Goal: Communication & Community: Connect with others

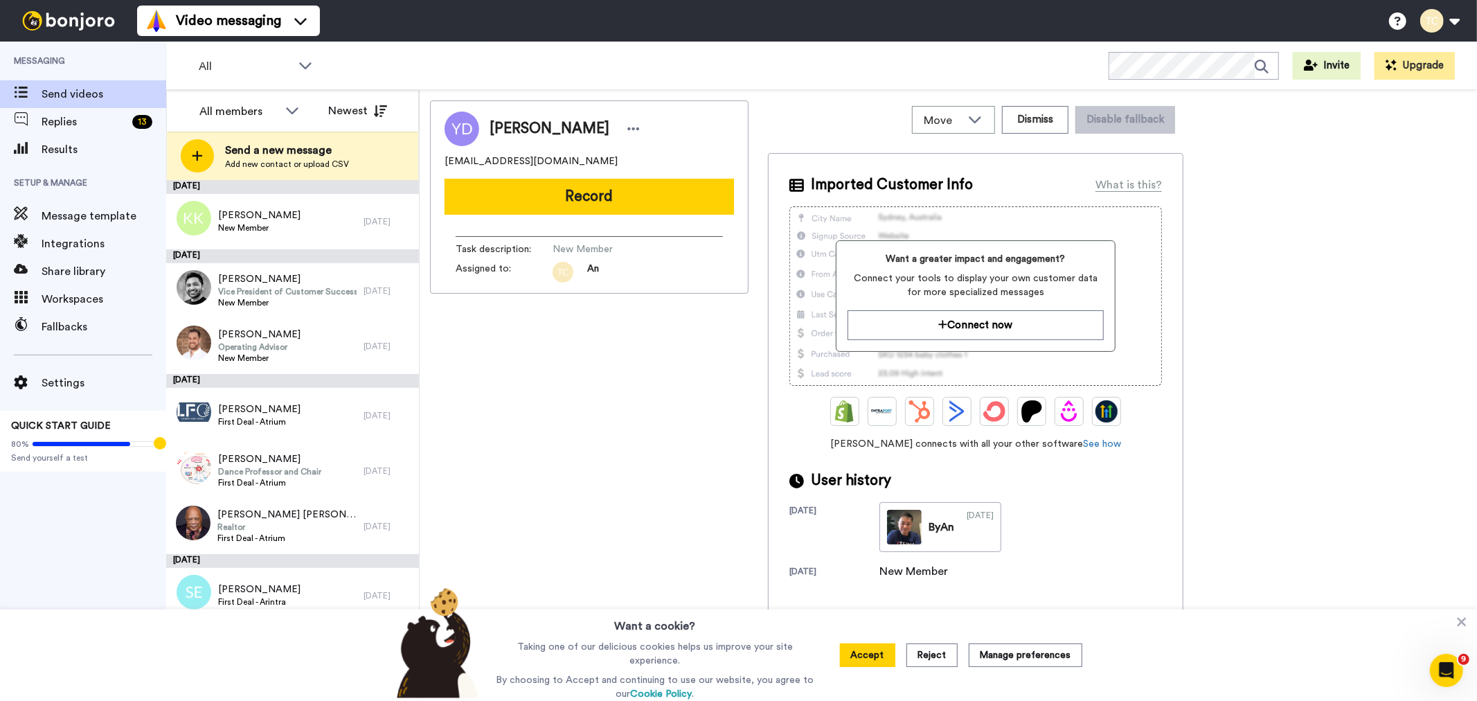
click at [265, 127] on div "All members All members An Vo Stew [PERSON_NAME] Newest" at bounding box center [292, 111] width 251 height 42
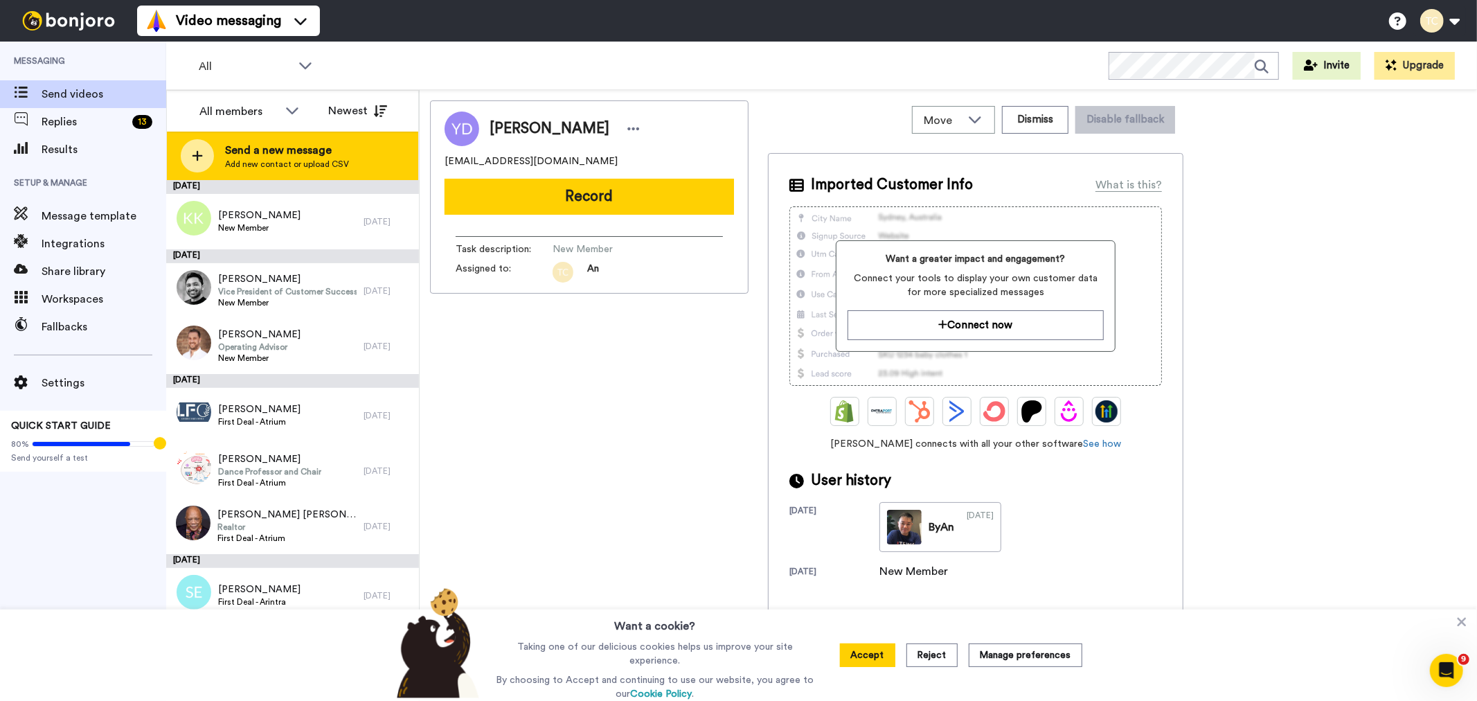
click at [251, 159] on span "Add new contact or upload CSV" at bounding box center [287, 164] width 124 height 11
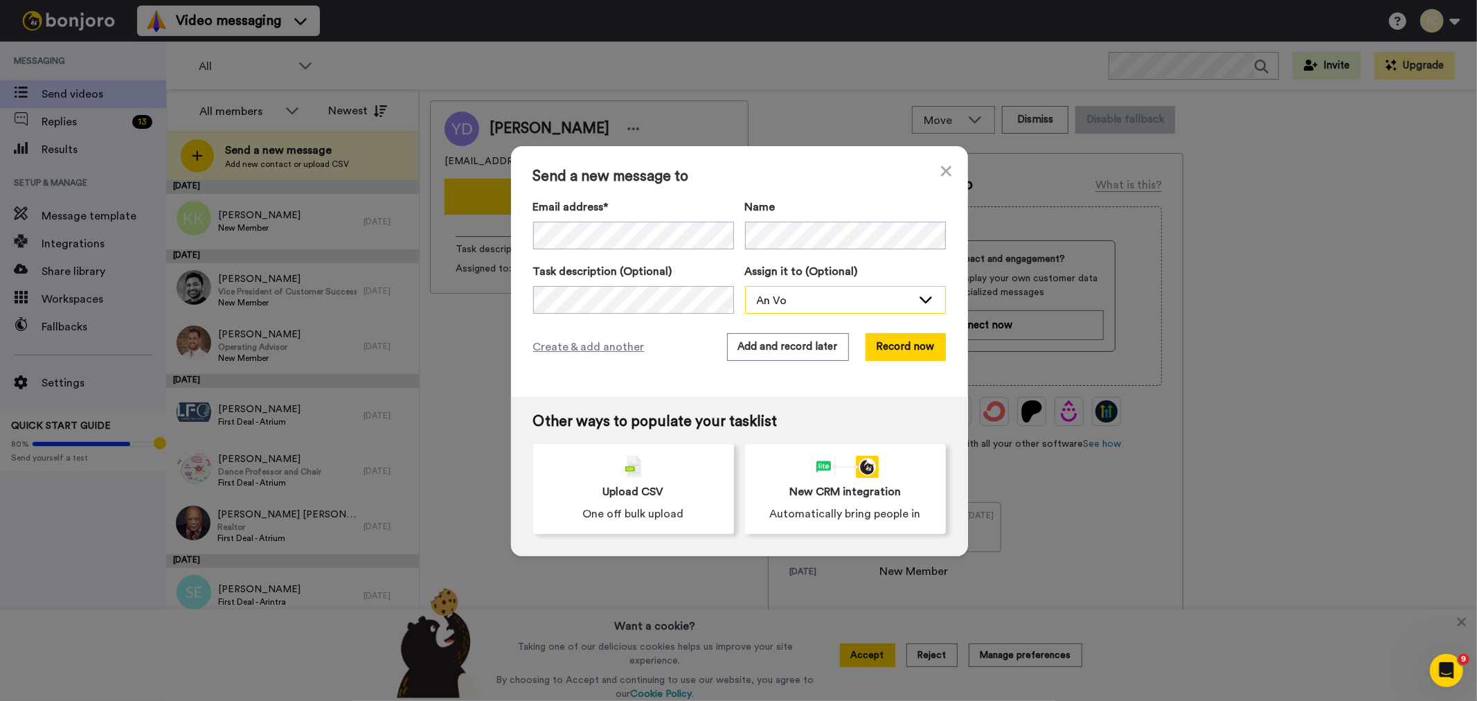
click at [857, 307] on div "An Vo" at bounding box center [834, 300] width 155 height 17
click at [793, 351] on span "Stew [PERSON_NAME]" at bounding box center [807, 352] width 125 height 14
click at [766, 351] on button "Add and record later" at bounding box center [788, 347] width 122 height 28
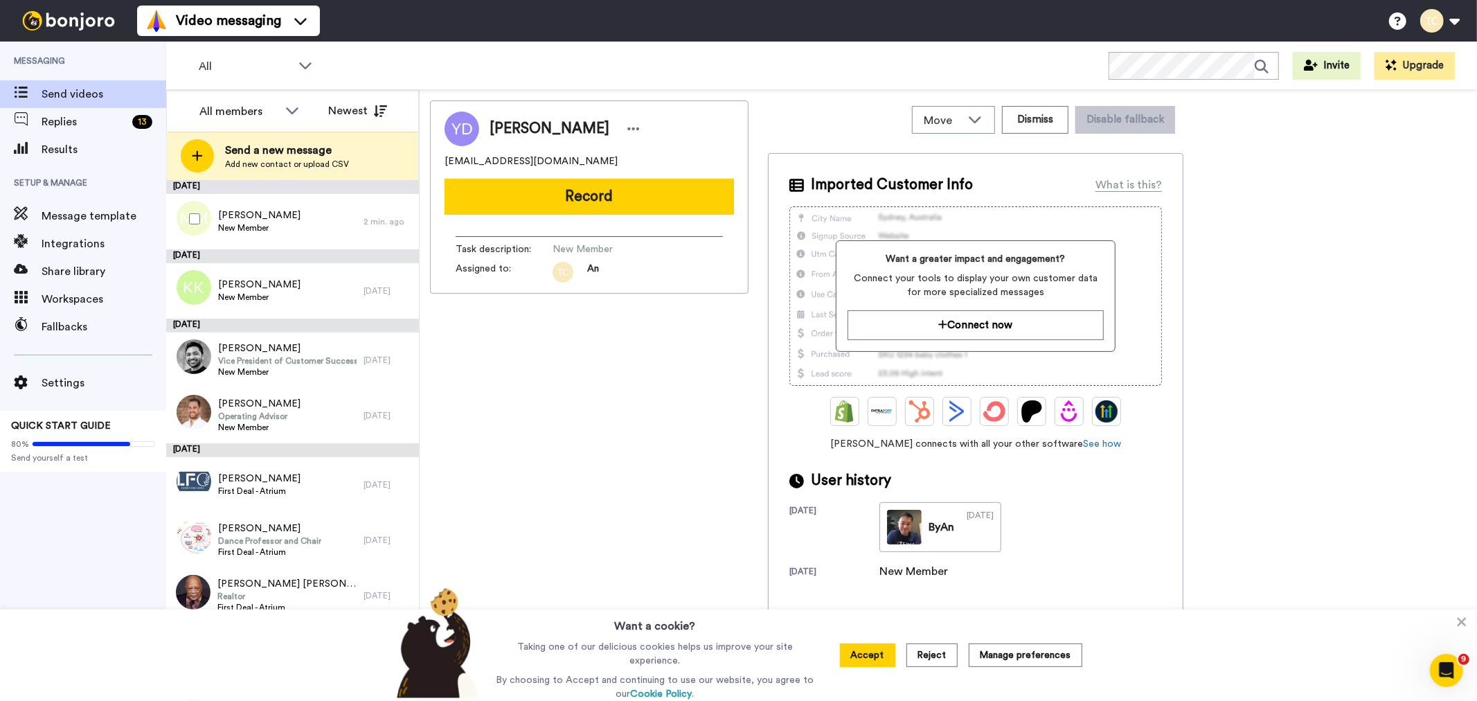
drag, startPoint x: 255, startPoint y: 220, endPoint x: 271, endPoint y: 260, distance: 42.8
click at [255, 220] on span "[PERSON_NAME]" at bounding box center [259, 215] width 82 height 14
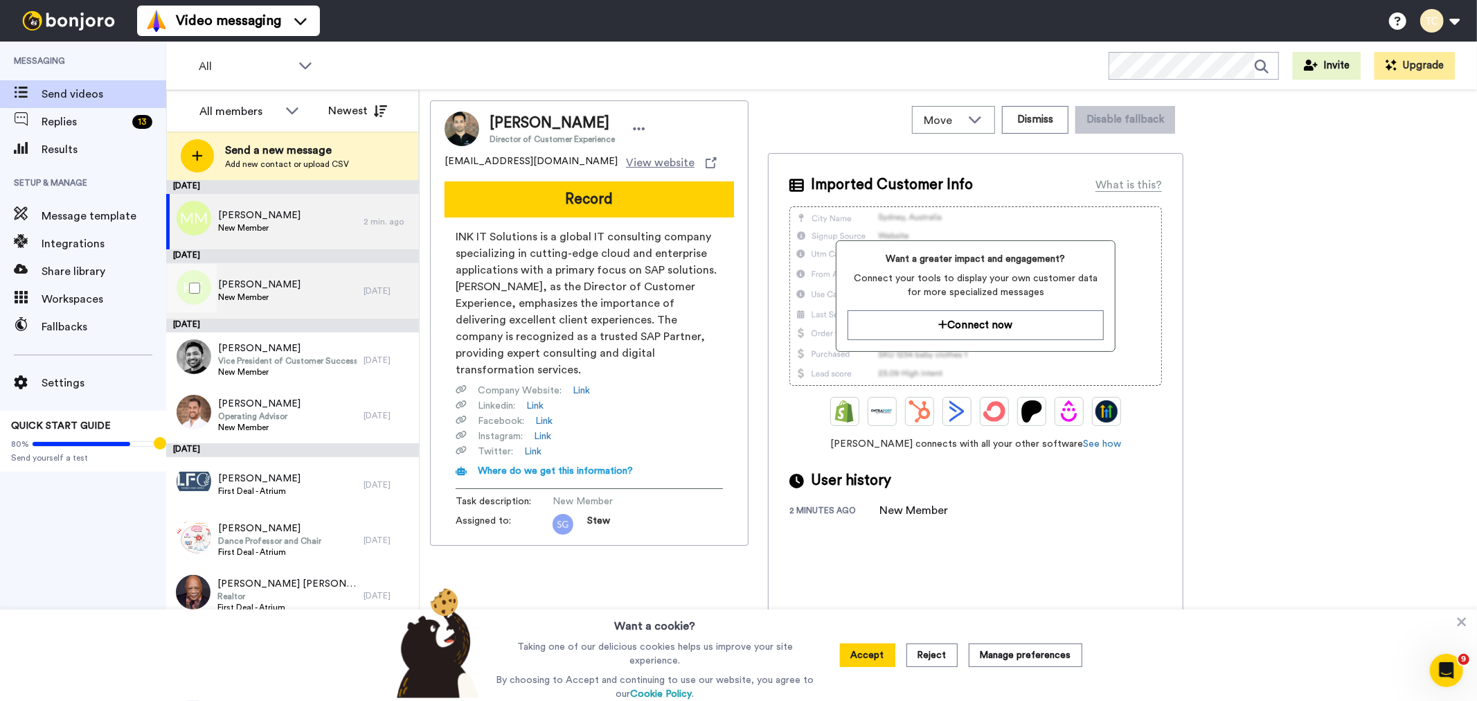
click at [259, 287] on span "[PERSON_NAME]" at bounding box center [259, 285] width 82 height 14
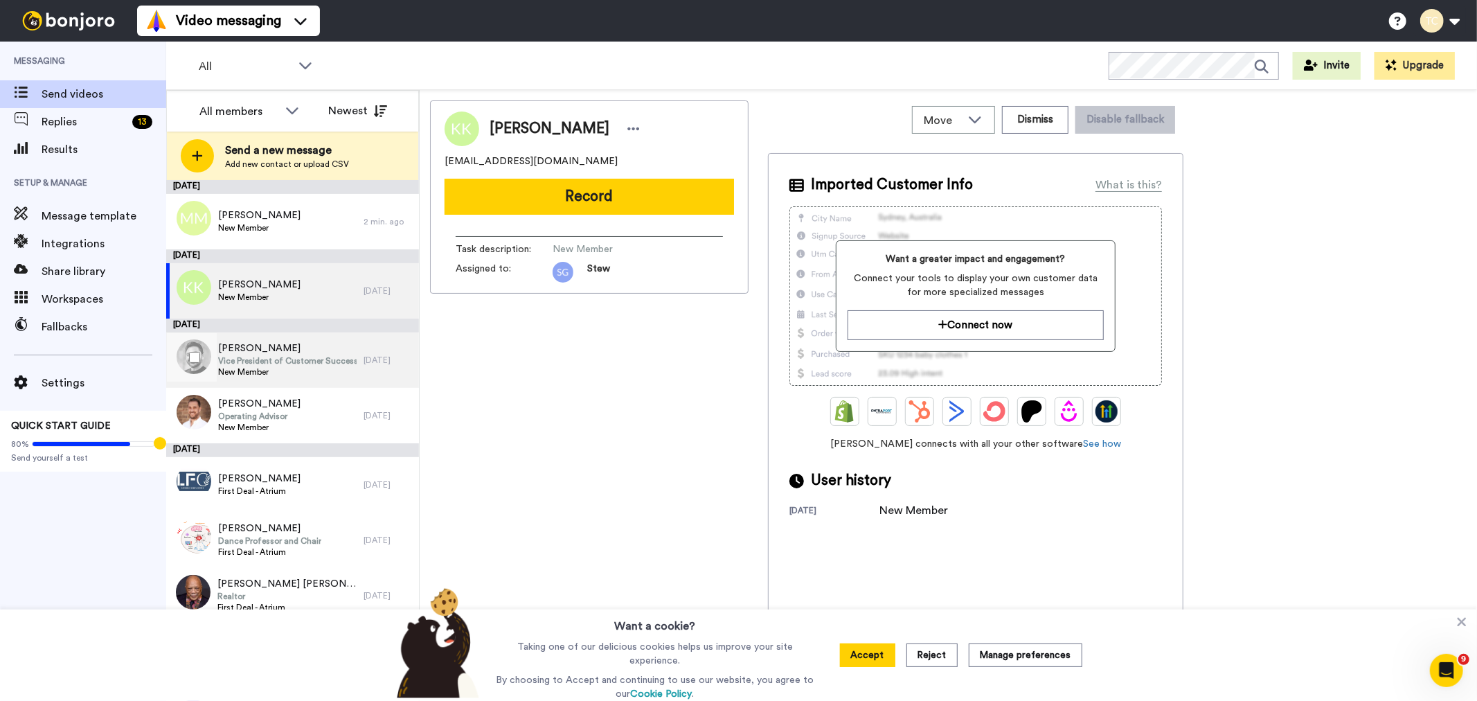
click at [289, 361] on span "Vice President of Customer Success" at bounding box center [287, 360] width 138 height 11
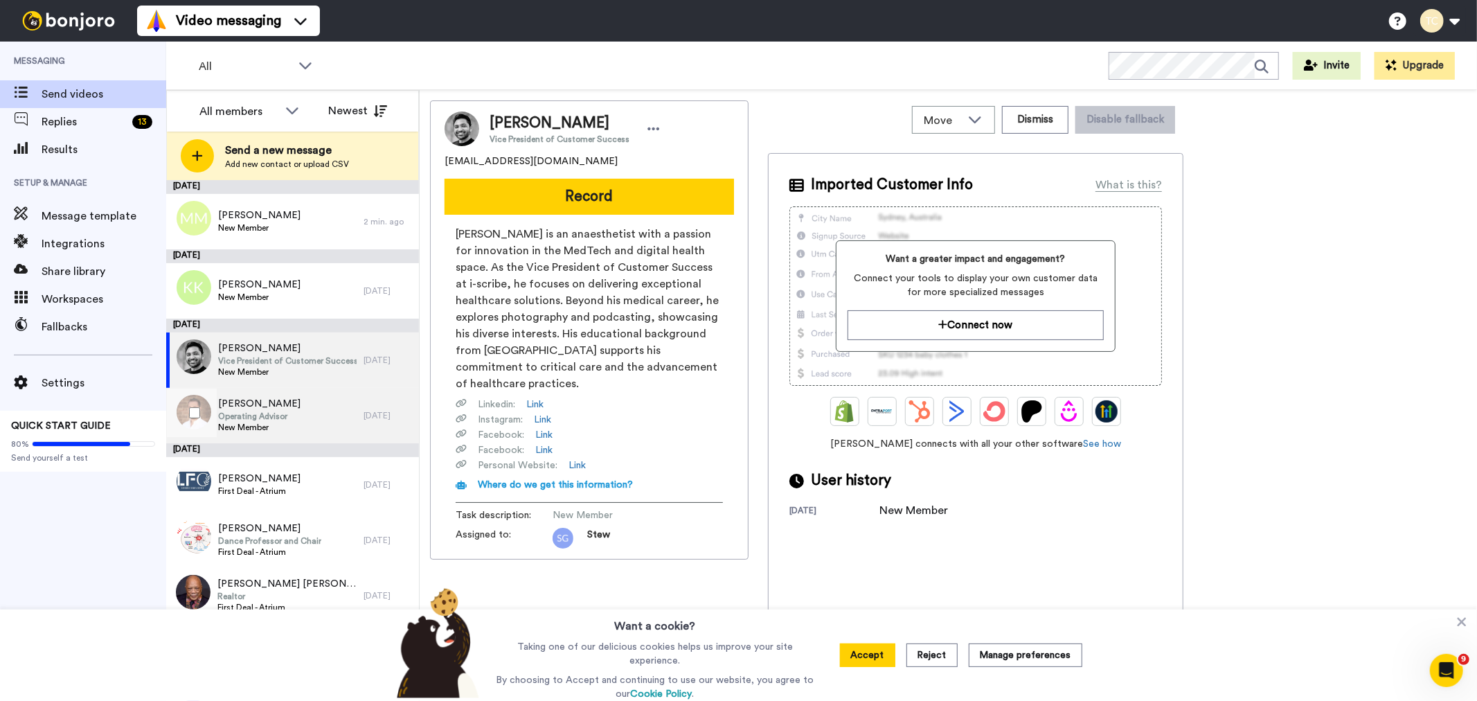
click at [300, 418] on span "Operating Advisor" at bounding box center [259, 416] width 82 height 11
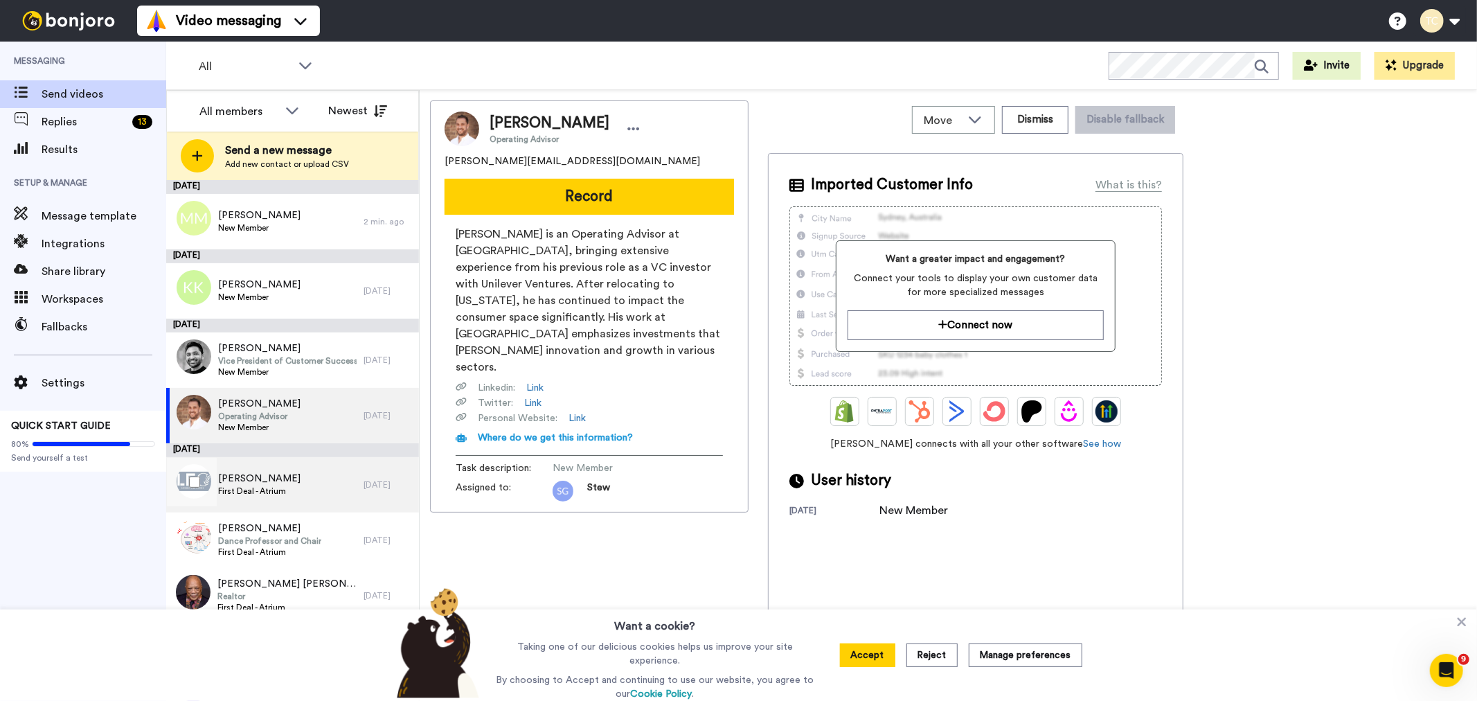
click at [268, 483] on span "[PERSON_NAME]" at bounding box center [259, 479] width 82 height 14
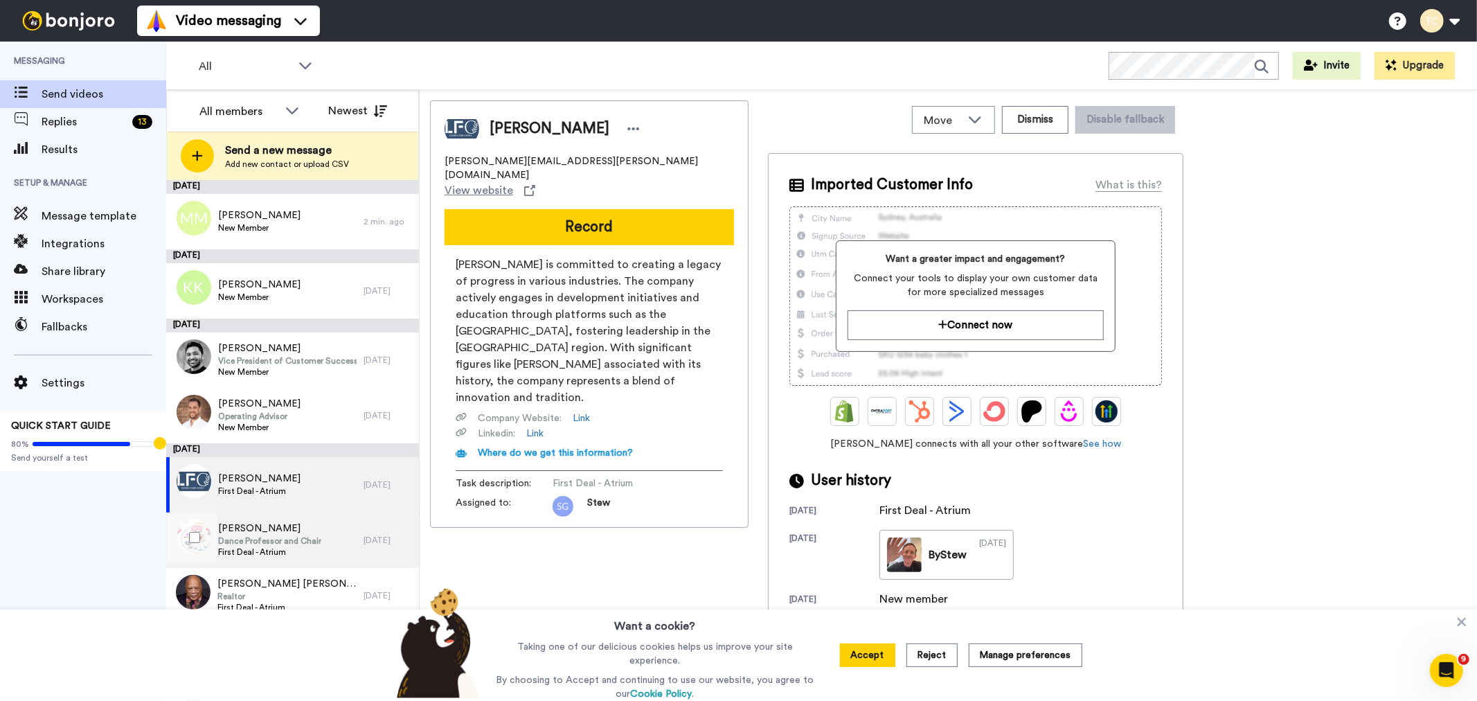
click at [255, 541] on span "Dance Professor and Chair" at bounding box center [269, 540] width 103 height 11
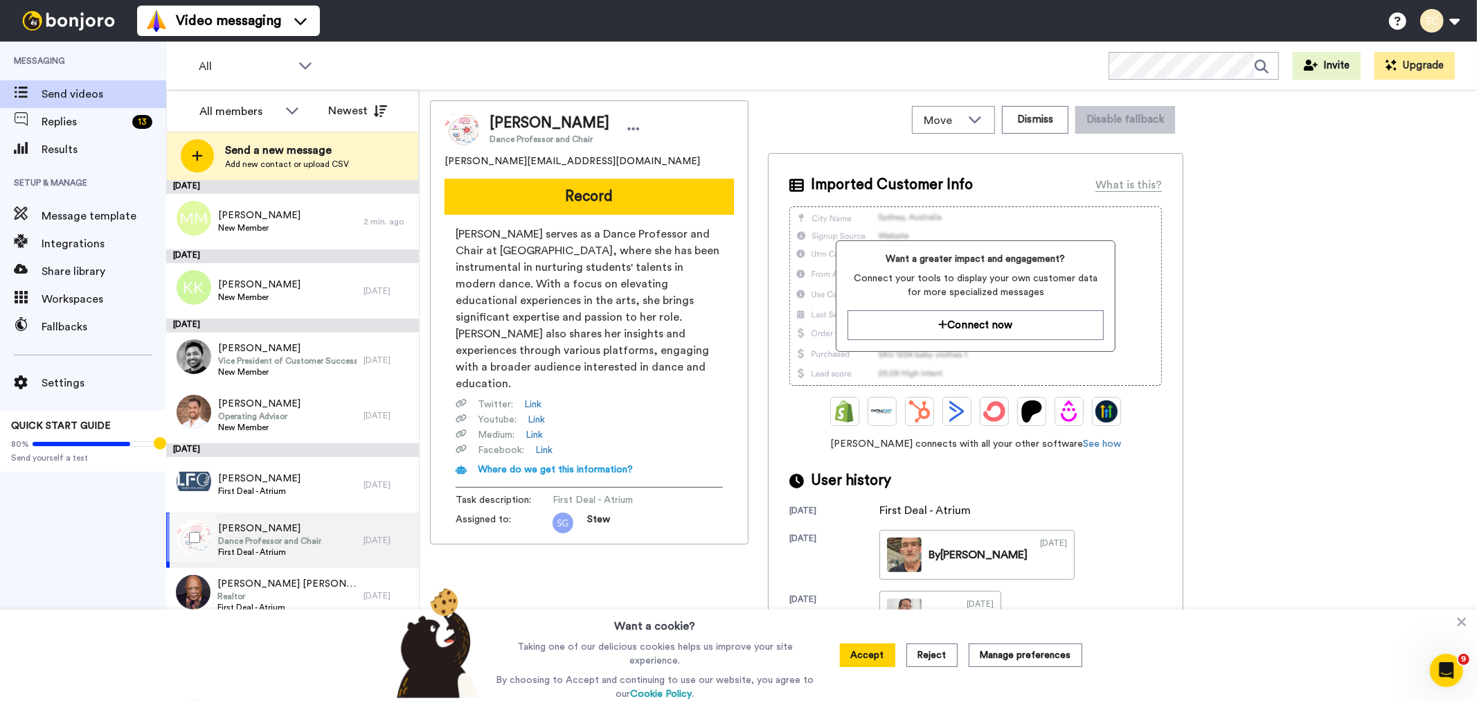
scroll to position [46, 0]
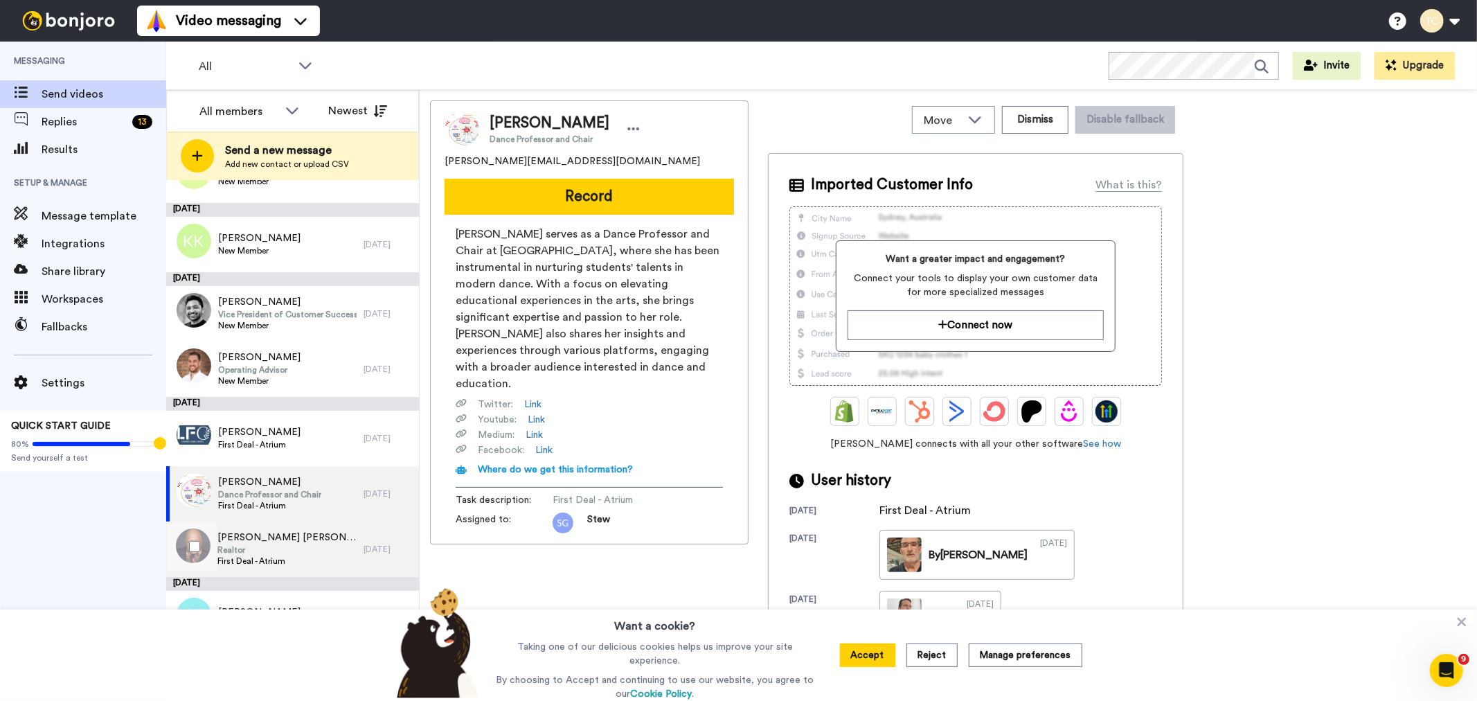
drag, startPoint x: 241, startPoint y: 556, endPoint x: 268, endPoint y: 521, distance: 43.9
click at [240, 556] on span "First Deal - Atrium" at bounding box center [286, 560] width 139 height 11
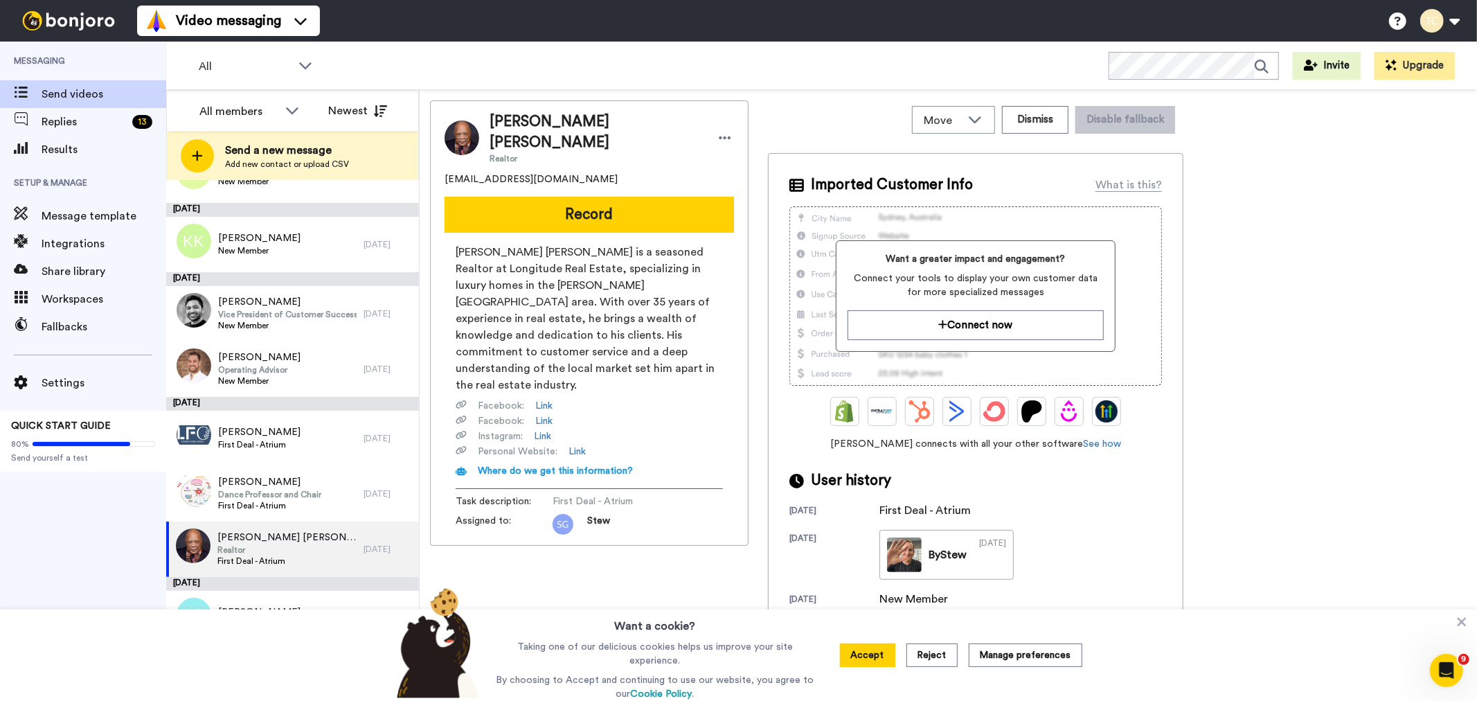
drag, startPoint x: 1462, startPoint y: 623, endPoint x: 1376, endPoint y: 611, distance: 86.8
click at [1461, 623] on icon at bounding box center [1462, 622] width 14 height 14
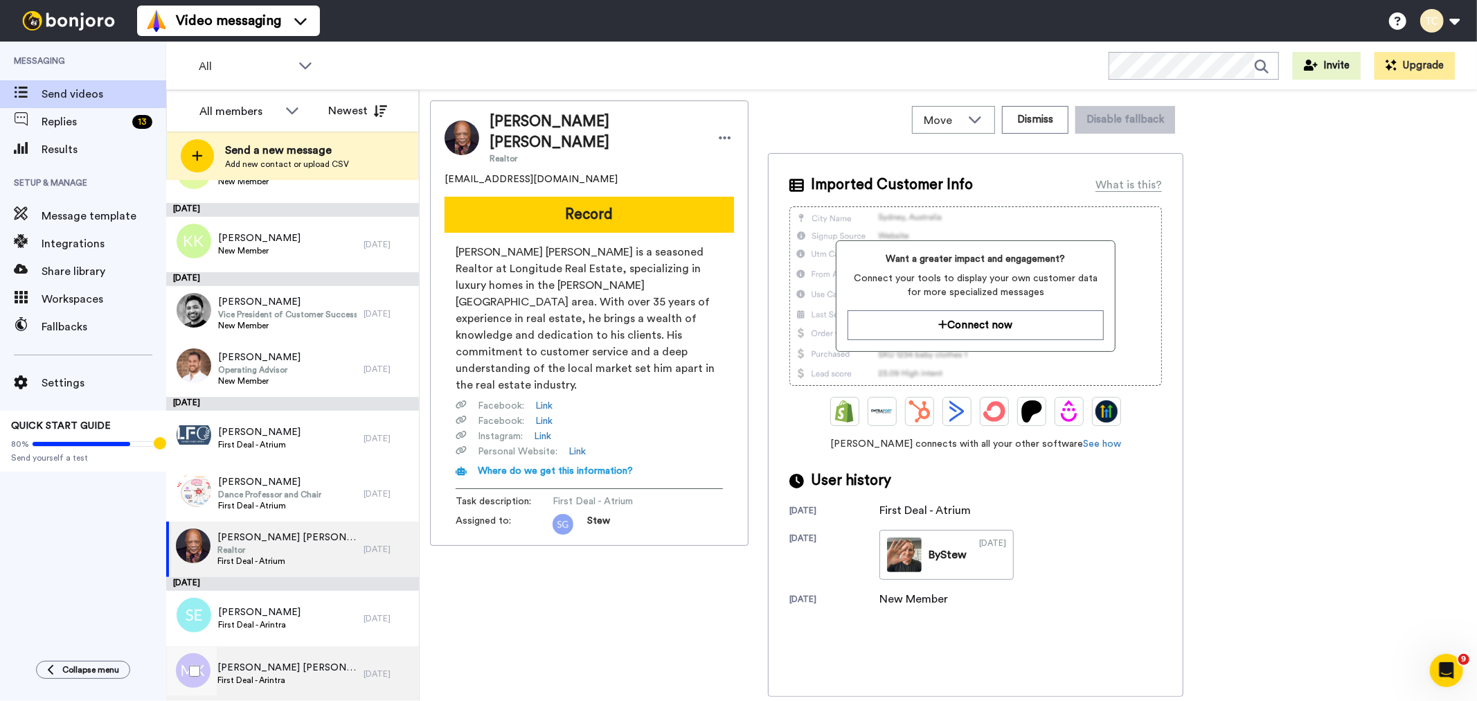
click at [250, 676] on span "First Deal - Arintra" at bounding box center [286, 679] width 139 height 11
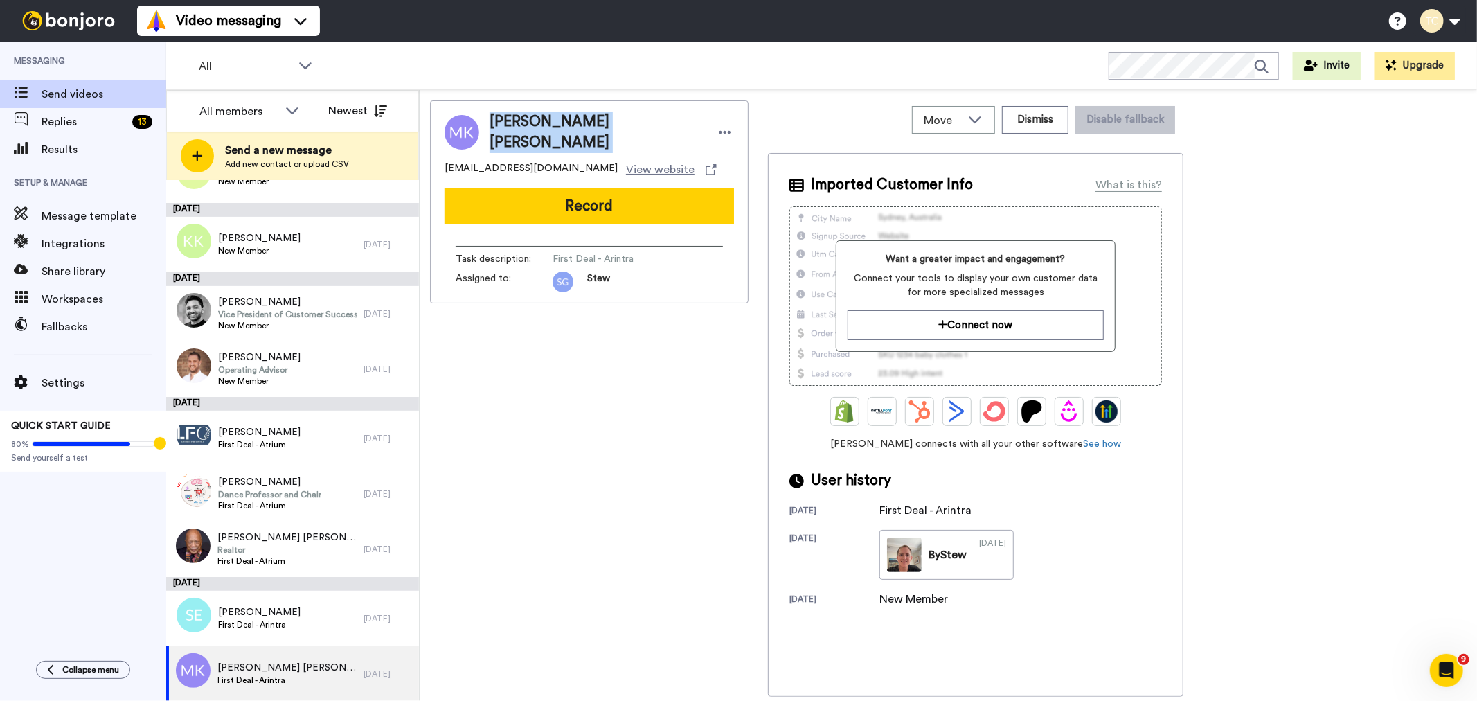
drag, startPoint x: 490, startPoint y: 126, endPoint x: 624, endPoint y: 126, distance: 133.6
click at [624, 126] on div "[PERSON_NAME] [PERSON_NAME]" at bounding box center [612, 132] width 244 height 42
copy div "[PERSON_NAME] [PERSON_NAME]"
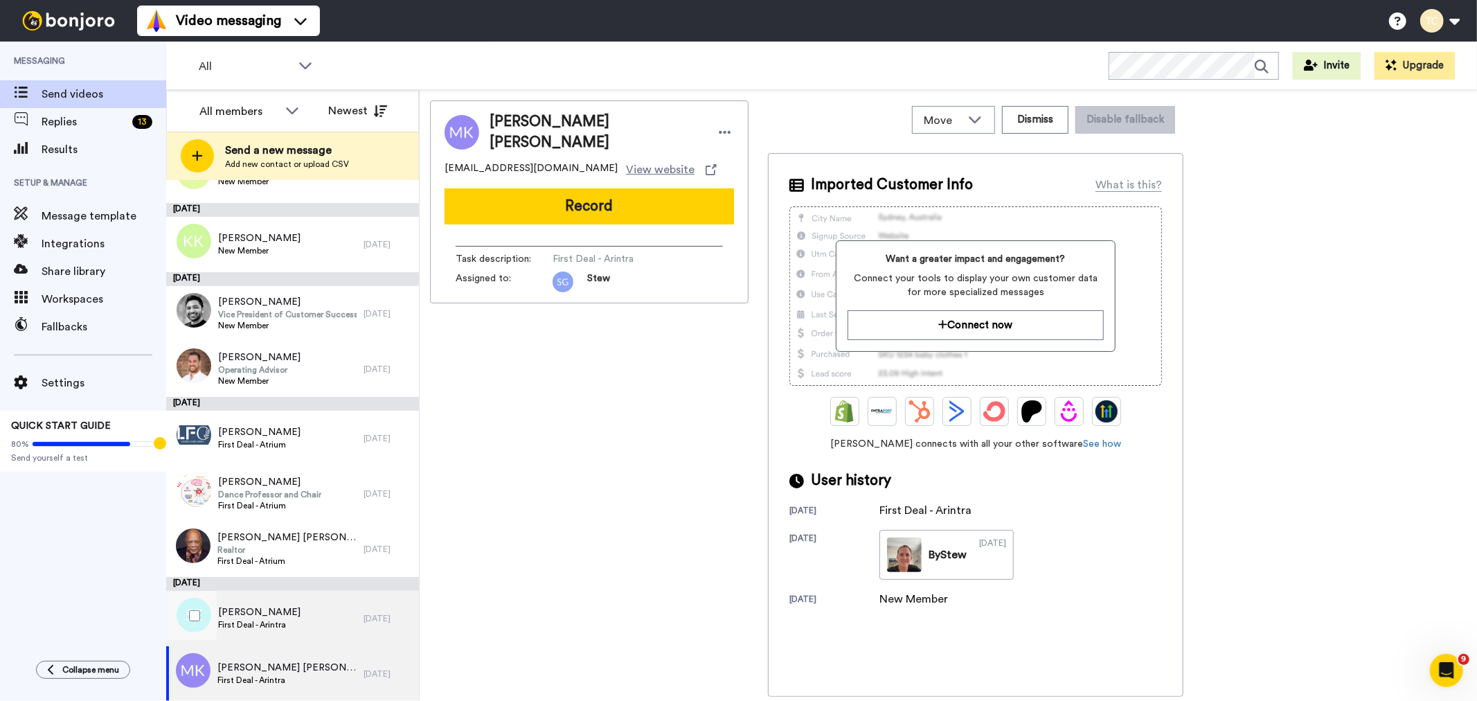
click at [284, 633] on div "[PERSON_NAME] First Deal - Arintra" at bounding box center [264, 618] width 197 height 55
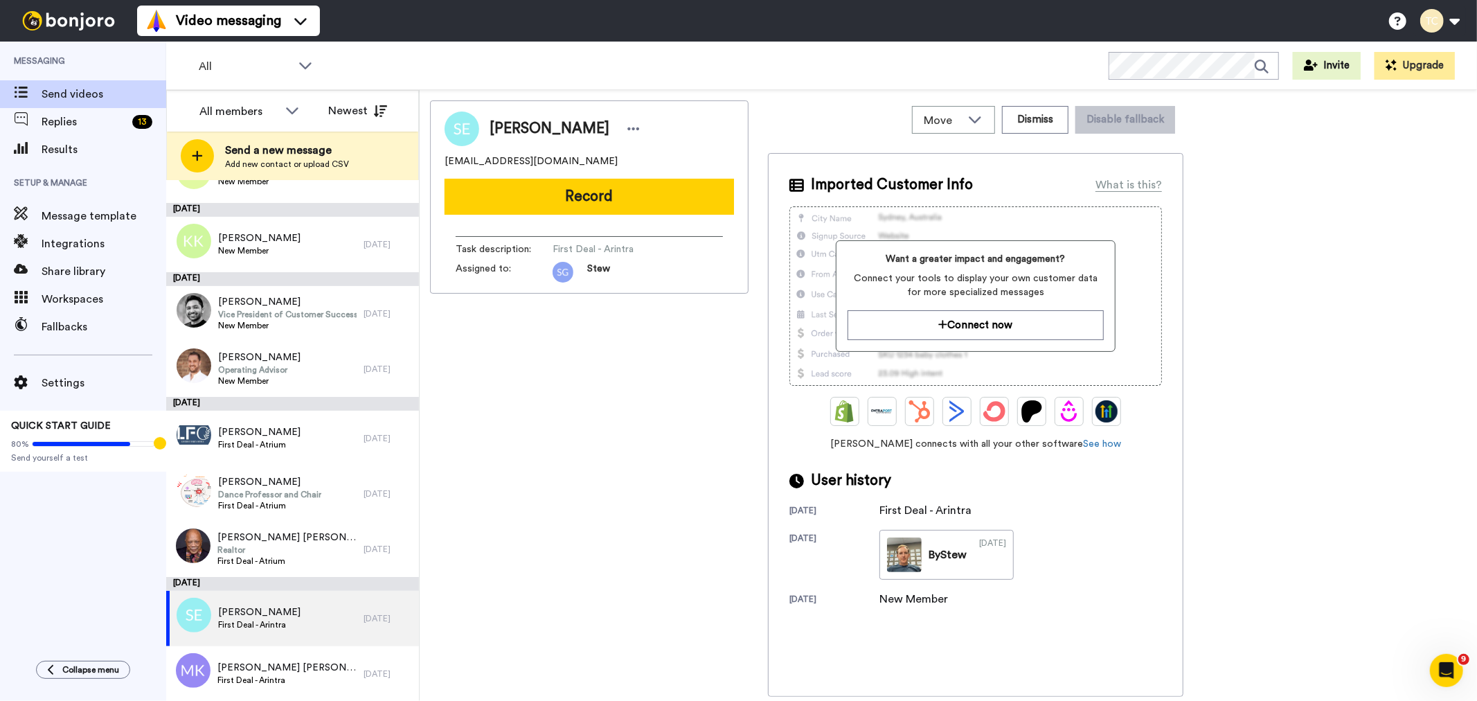
drag, startPoint x: 487, startPoint y: 134, endPoint x: 642, endPoint y: 128, distance: 154.5
click at [642, 128] on div "[PERSON_NAME]" at bounding box center [561, 128] width 165 height 21
copy span "[PERSON_NAME]"
click at [277, 546] on span "Realtor" at bounding box center [286, 549] width 139 height 11
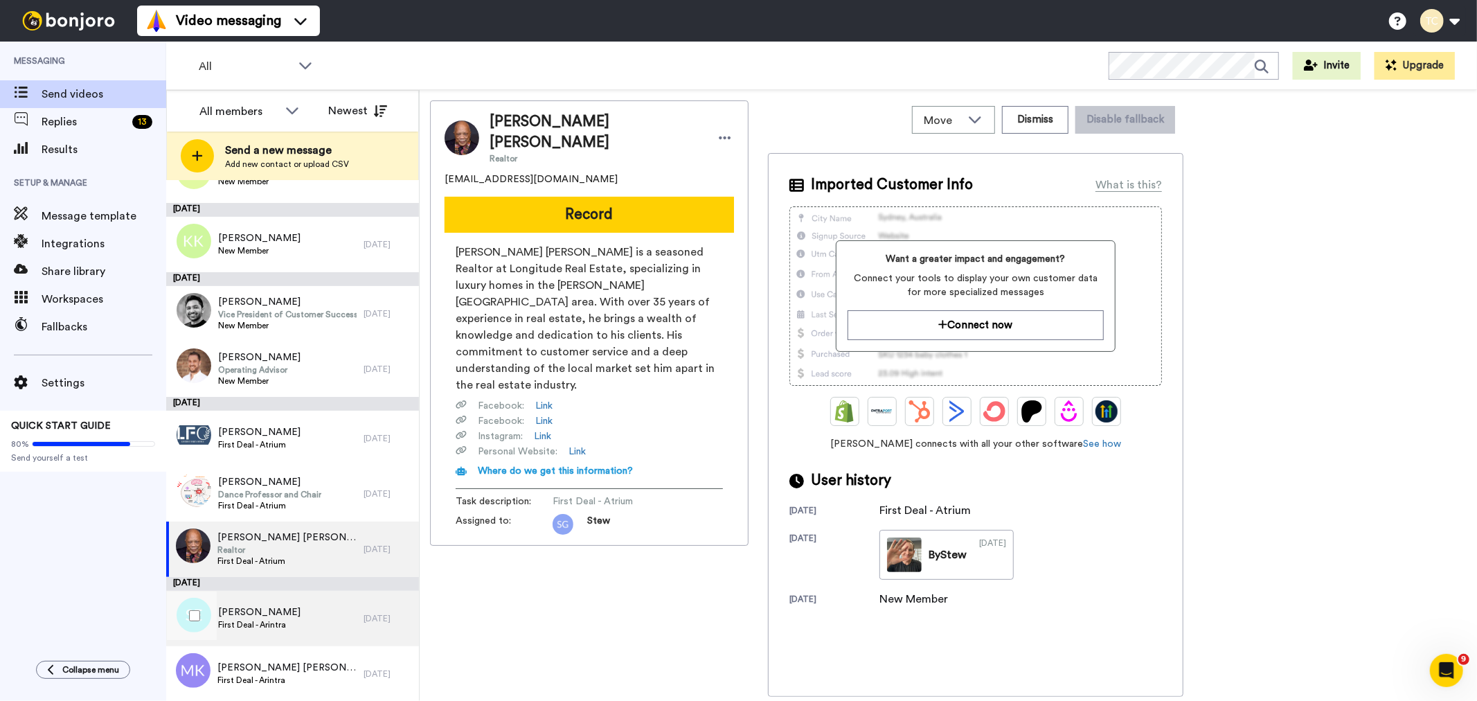
click at [265, 613] on span "[PERSON_NAME]" at bounding box center [259, 612] width 82 height 14
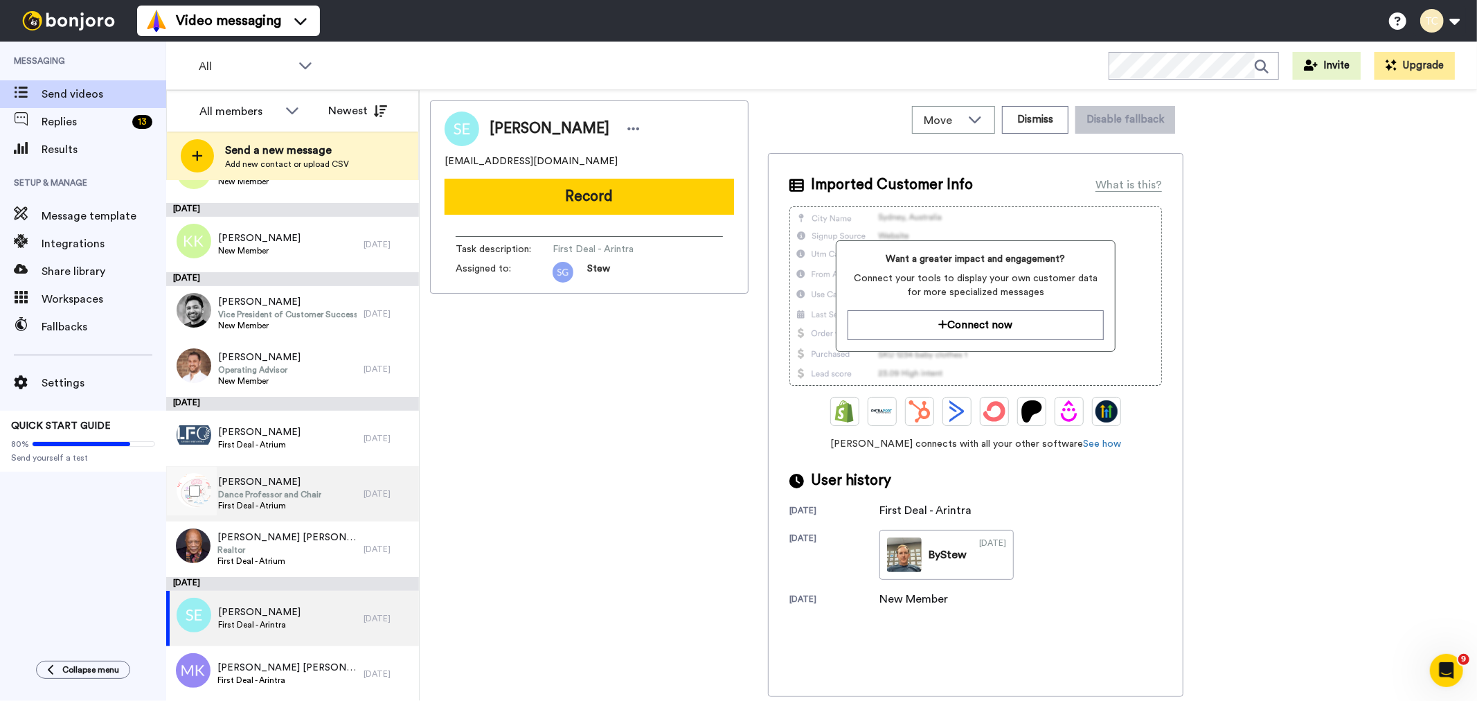
click at [285, 492] on span "Dance Professor and Chair" at bounding box center [269, 494] width 103 height 11
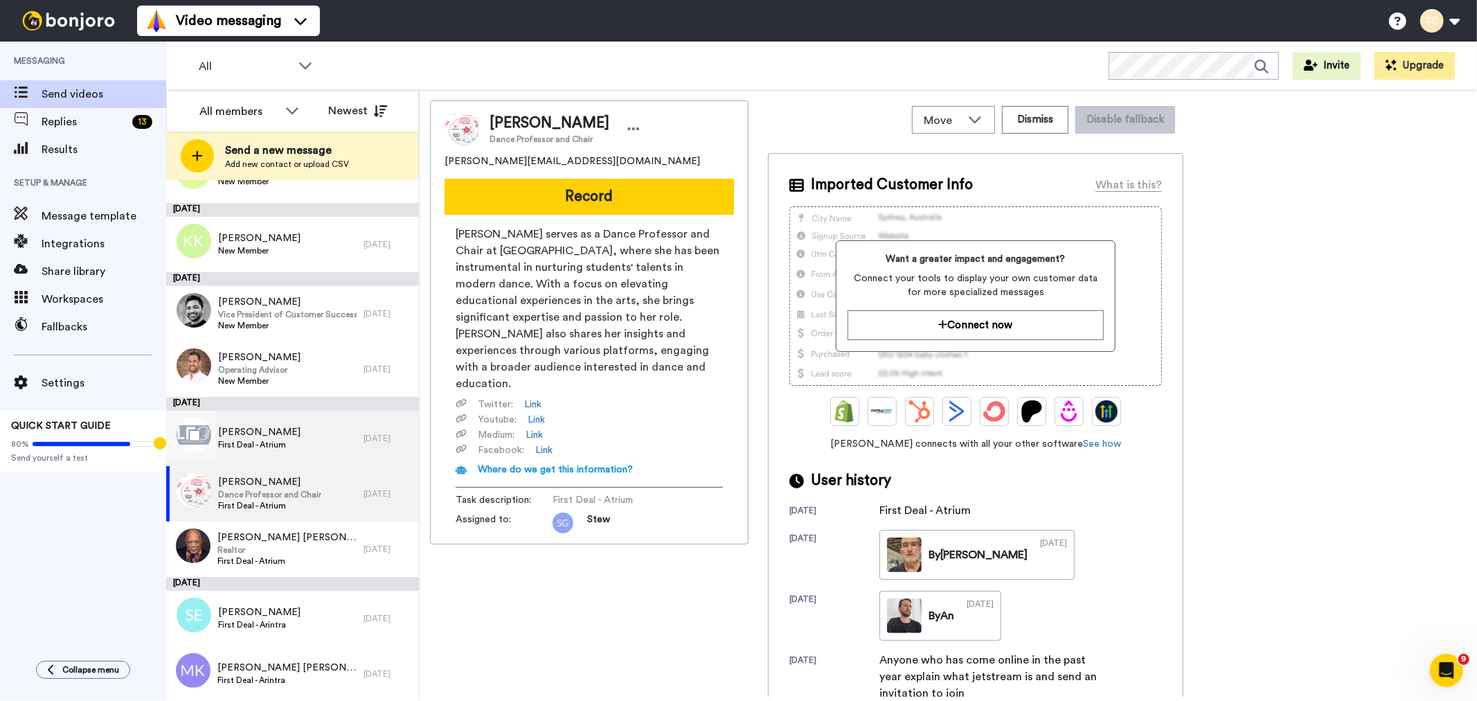
click at [306, 444] on div "[PERSON_NAME] First Deal - Atrium" at bounding box center [264, 438] width 197 height 55
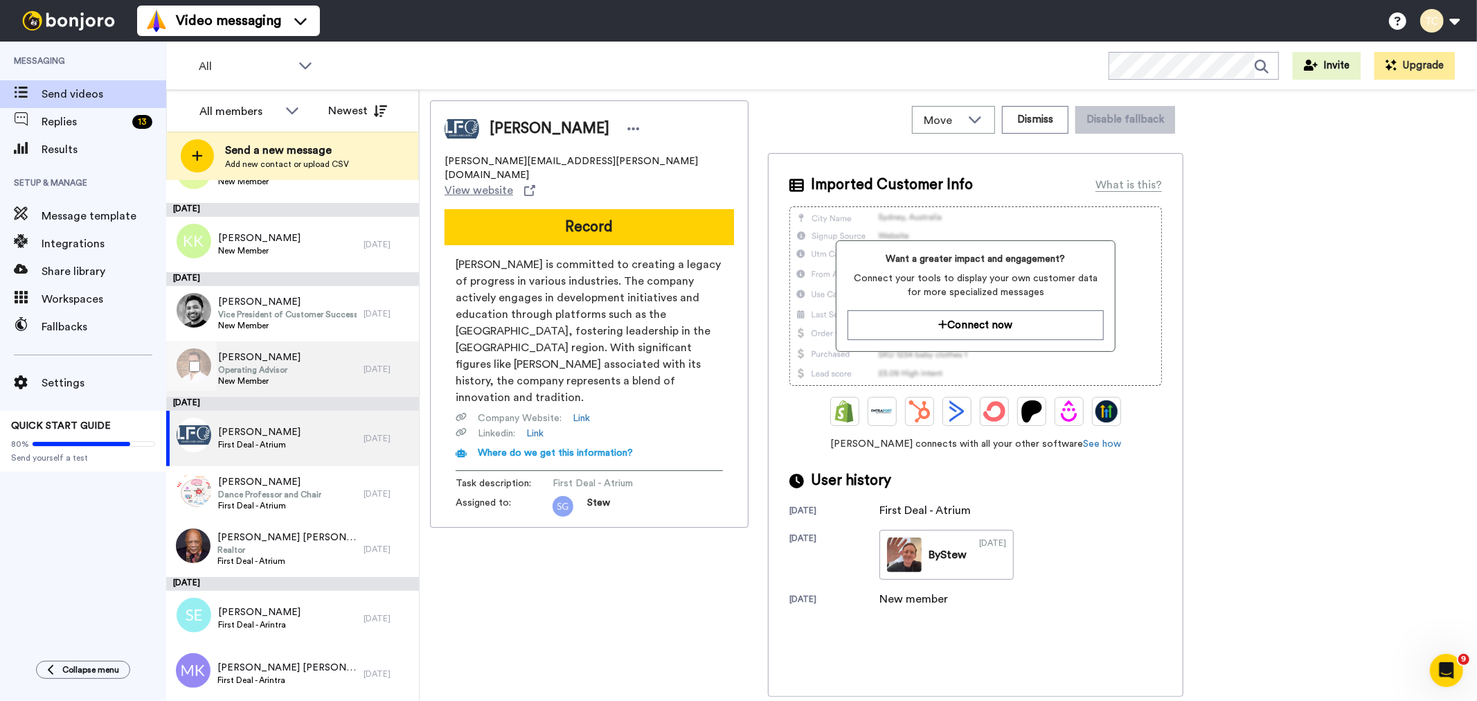
click at [300, 374] on span "Operating Advisor" at bounding box center [259, 369] width 82 height 11
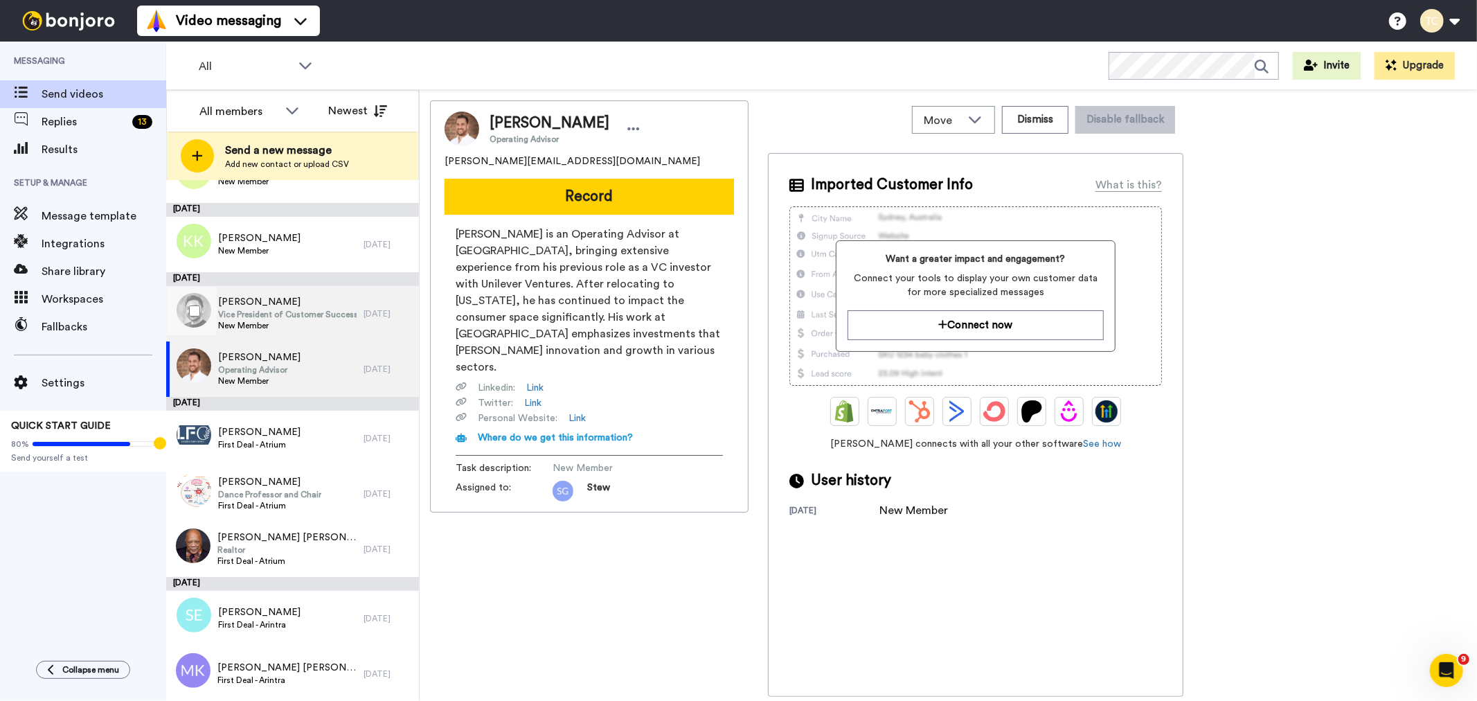
click at [285, 322] on span "New Member" at bounding box center [287, 325] width 138 height 11
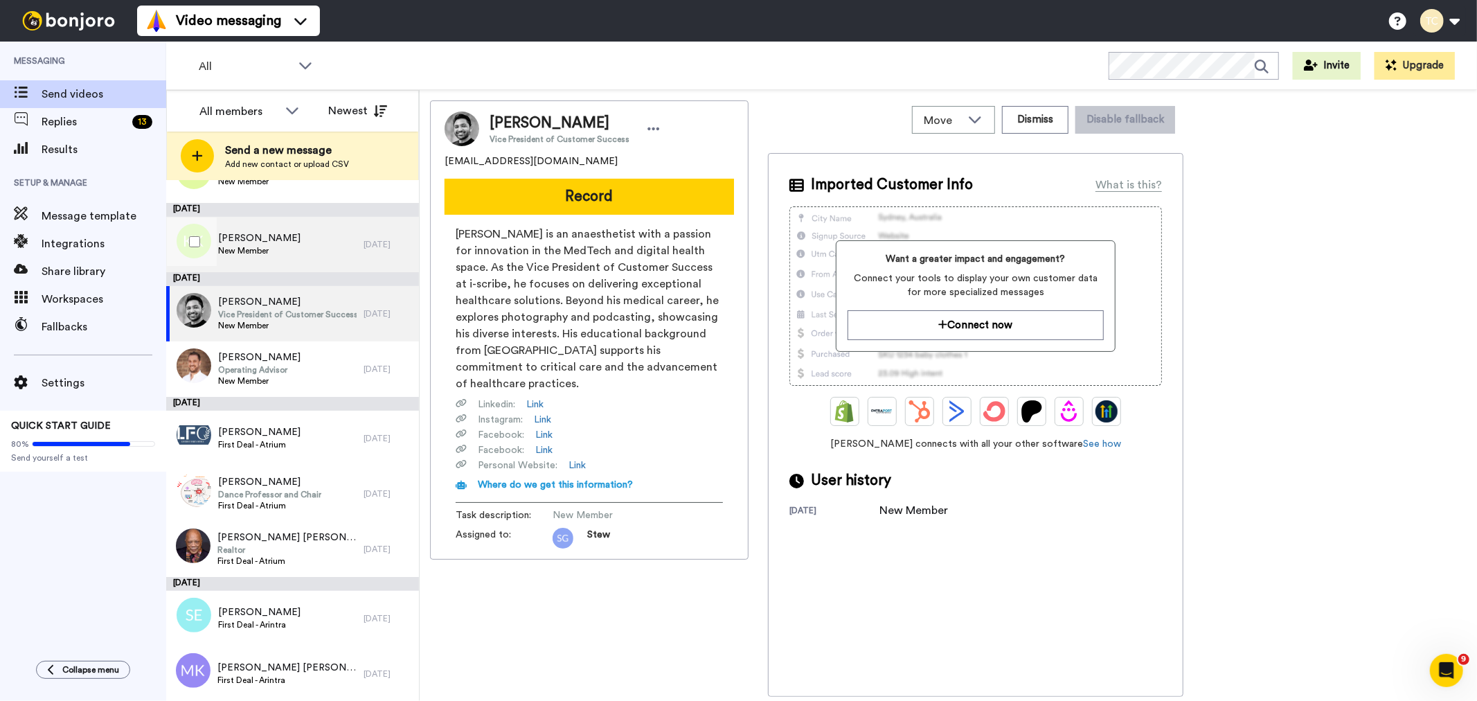
click at [300, 233] on div "[PERSON_NAME] New Member" at bounding box center [264, 244] width 197 height 55
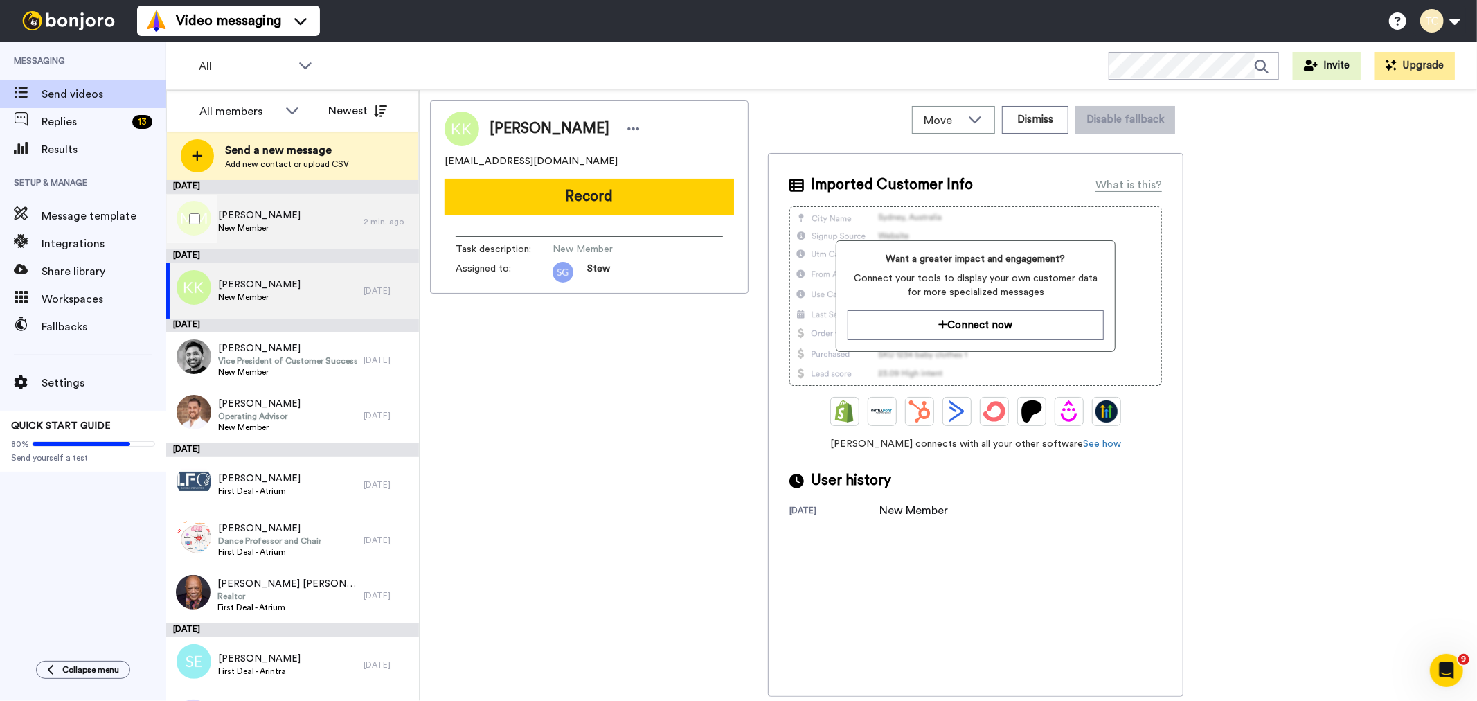
click at [285, 201] on div "[PERSON_NAME] New Member" at bounding box center [264, 221] width 197 height 55
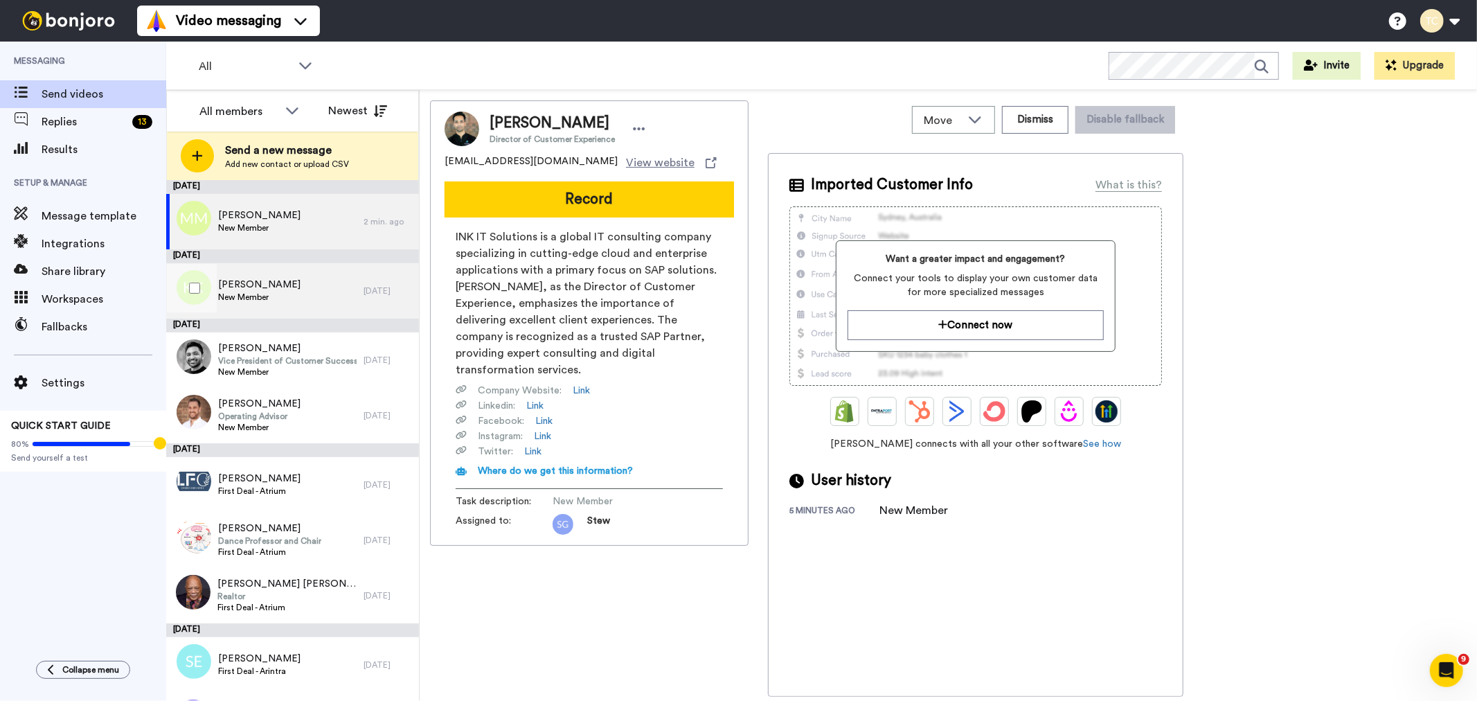
click at [263, 289] on span "[PERSON_NAME]" at bounding box center [259, 285] width 82 height 14
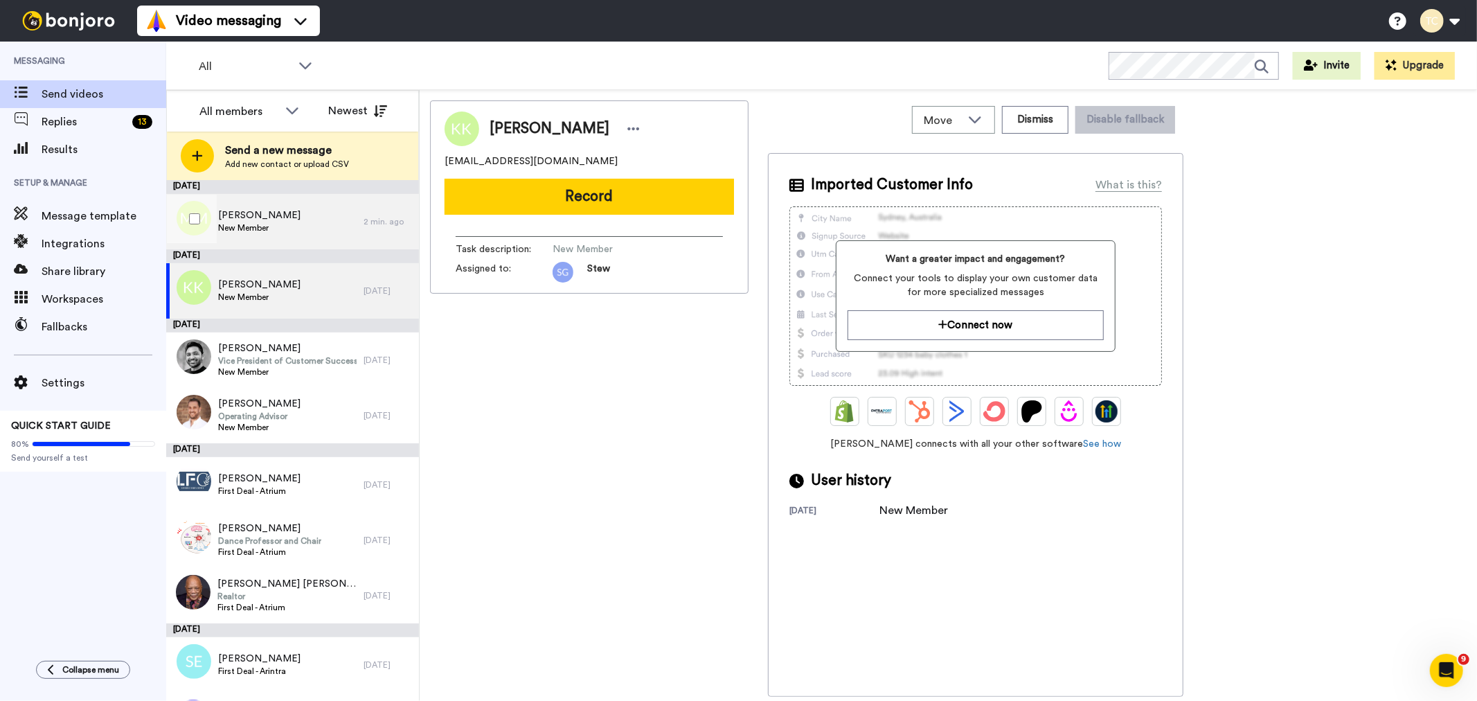
click at [292, 231] on div "[PERSON_NAME] New Member" at bounding box center [264, 221] width 197 height 55
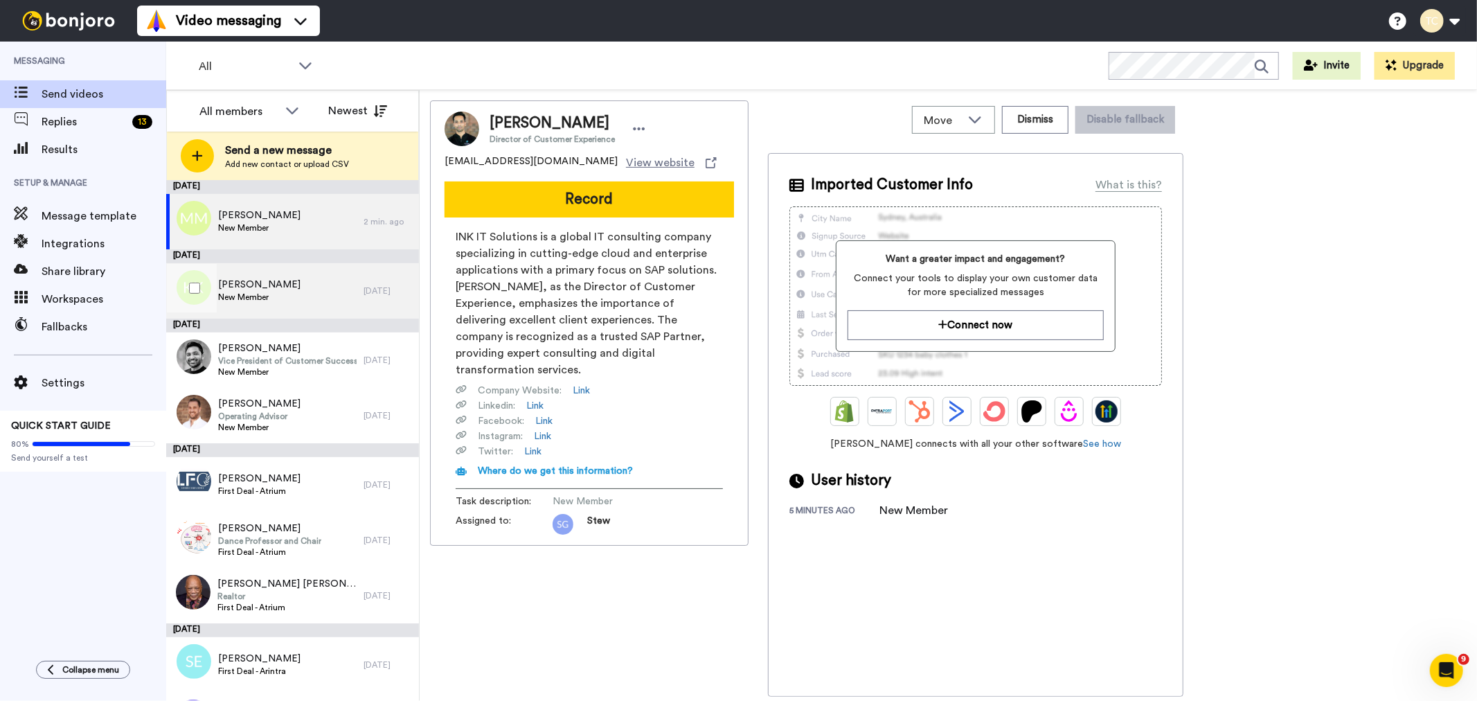
click at [273, 289] on div "[PERSON_NAME] New Member" at bounding box center [264, 290] width 197 height 55
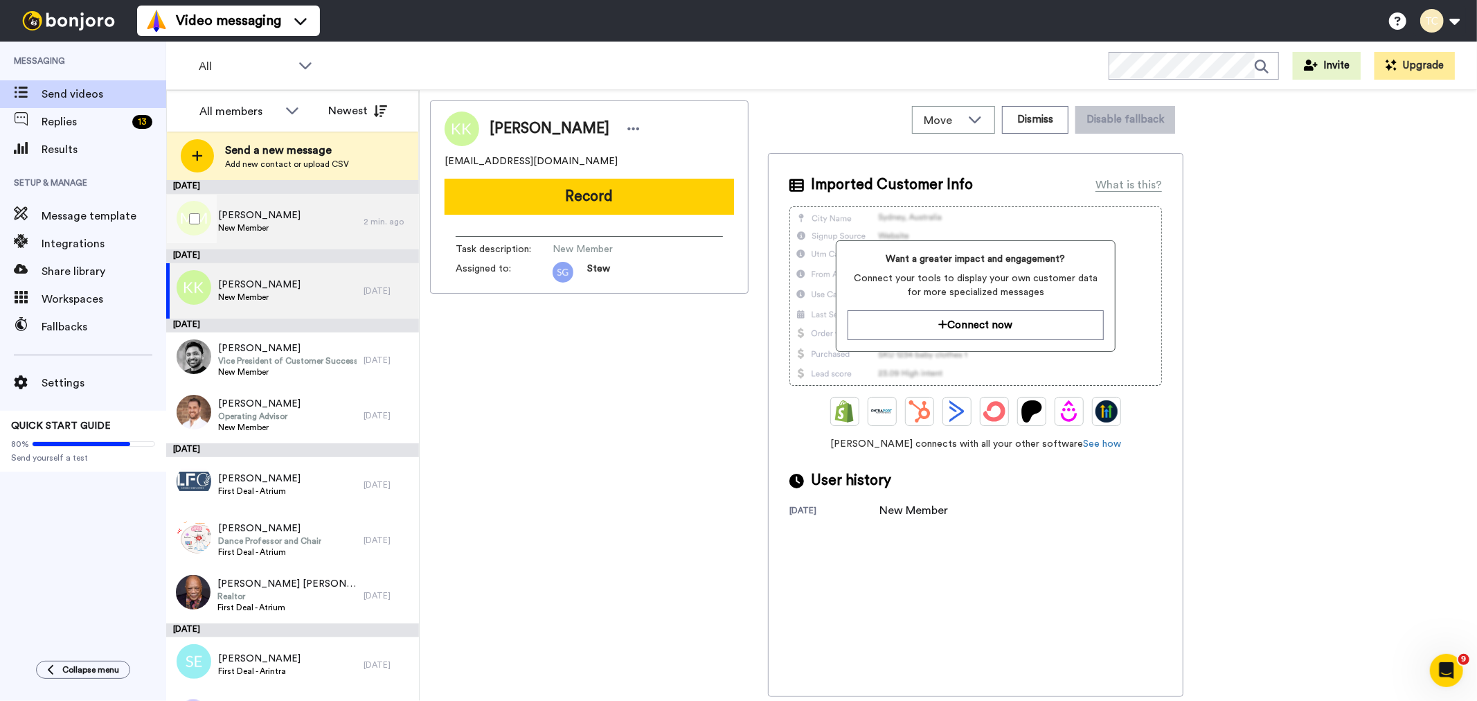
click at [306, 208] on div "[PERSON_NAME] New Member" at bounding box center [264, 221] width 197 height 55
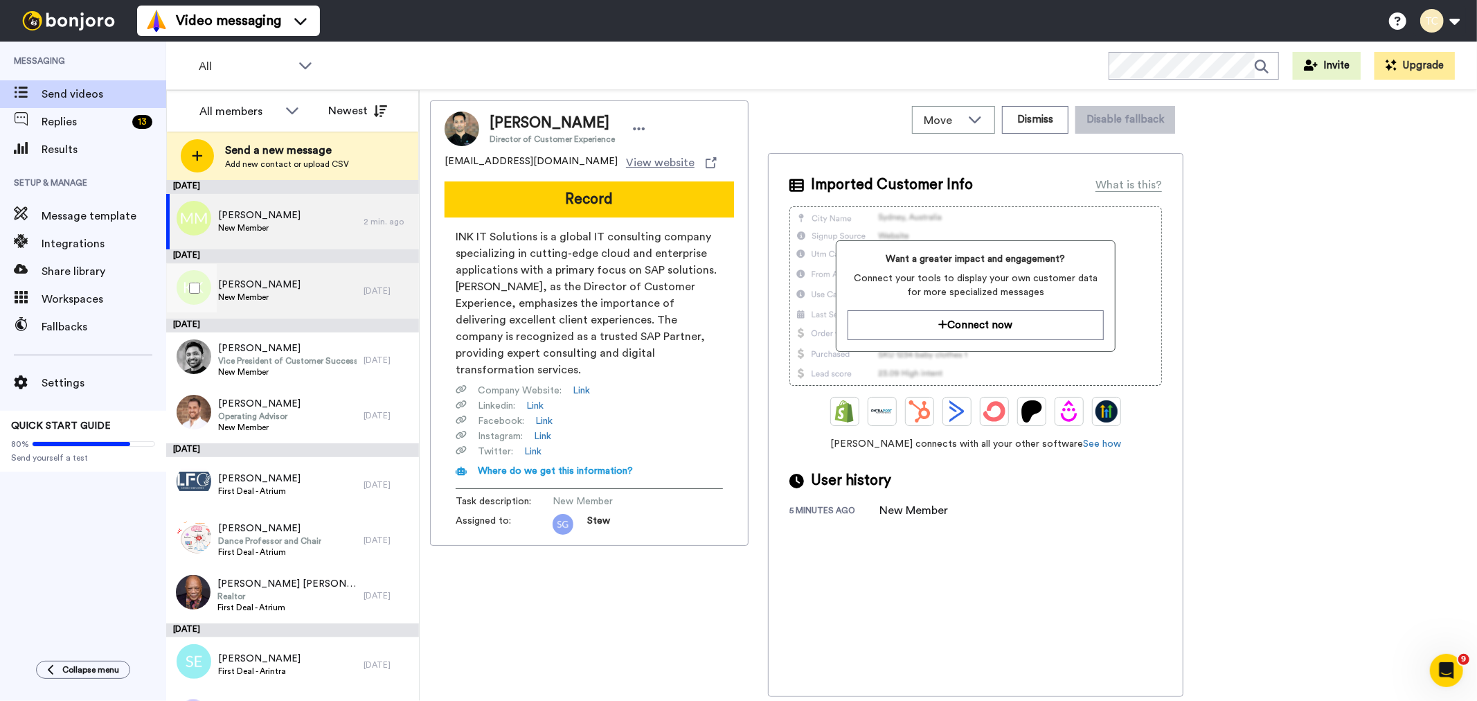
click at [267, 298] on span "New Member" at bounding box center [259, 296] width 82 height 11
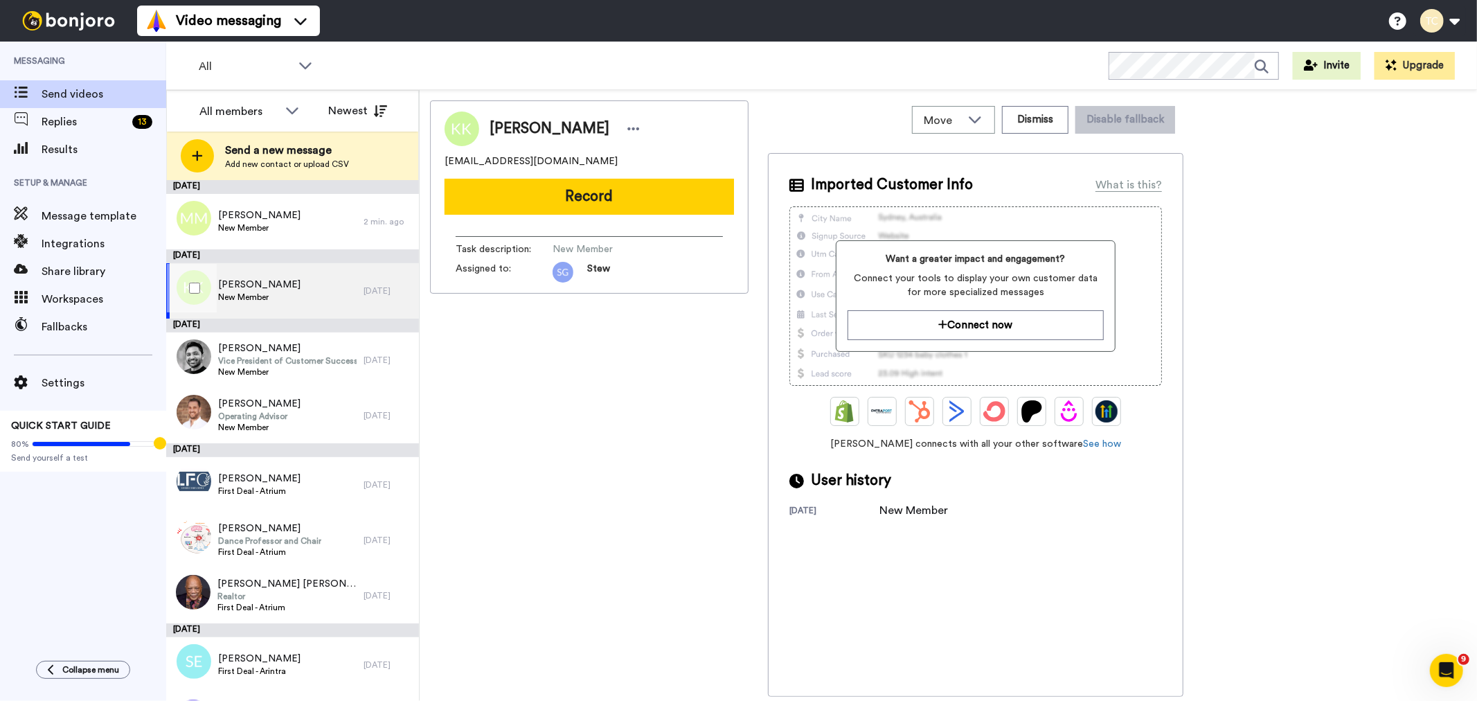
click at [282, 277] on div "[PERSON_NAME] New Member" at bounding box center [264, 290] width 197 height 55
